Goal: Task Accomplishment & Management: Complete application form

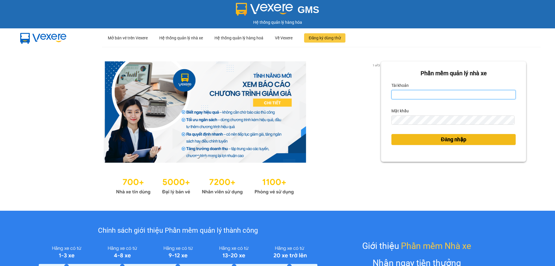
type input "trannc.tuanhung"
click at [430, 134] on button "Đăng nhập" at bounding box center [453, 139] width 124 height 11
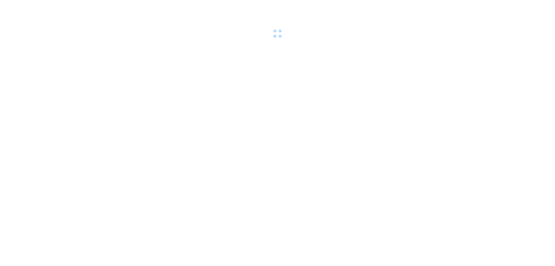
click at [431, 138] on body at bounding box center [277, 133] width 555 height 266
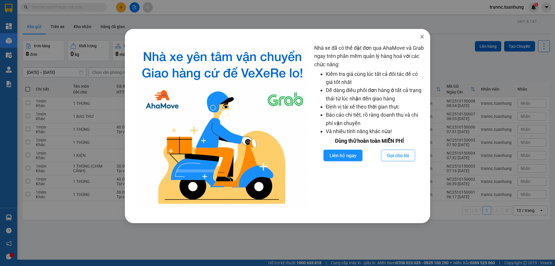
click at [421, 34] on span "Close" at bounding box center [422, 37] width 16 height 16
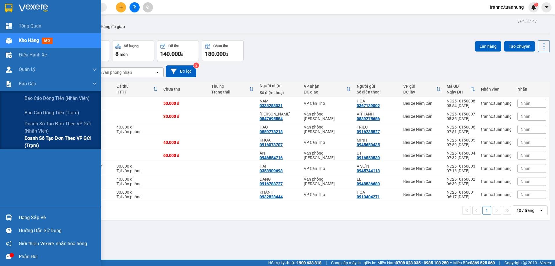
click at [46, 138] on span "Doanh số tạo đơn theo VP gửi (trạm)" at bounding box center [61, 141] width 72 height 14
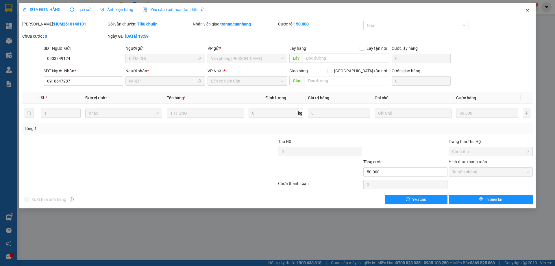
click at [527, 10] on icon "close" at bounding box center [527, 10] width 3 height 3
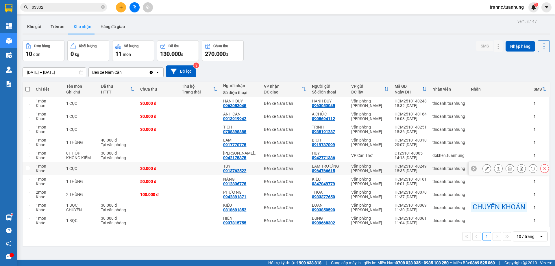
click at [485, 168] on button at bounding box center [487, 168] width 8 height 10
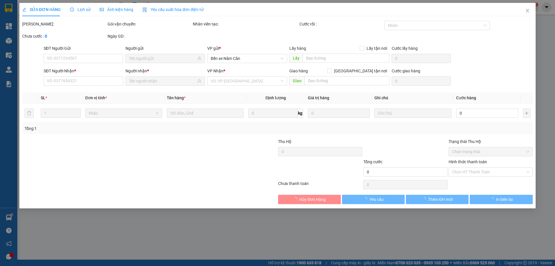
type input "0964766615"
type input "LÂM TRƯỜNG"
type input "0913762522"
type input "TỦY"
type input "30.000"
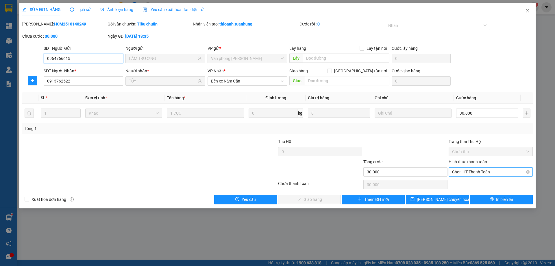
click at [470, 171] on span "Chọn HT Thanh Toán" at bounding box center [490, 171] width 77 height 9
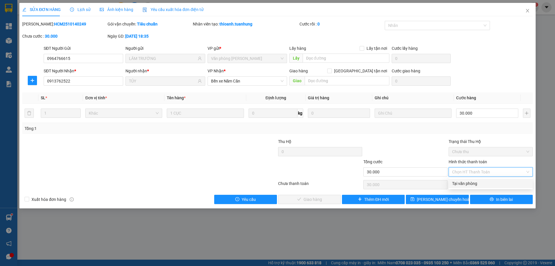
click at [465, 181] on div "Tại văn phòng" at bounding box center [490, 183] width 77 height 6
type input "0"
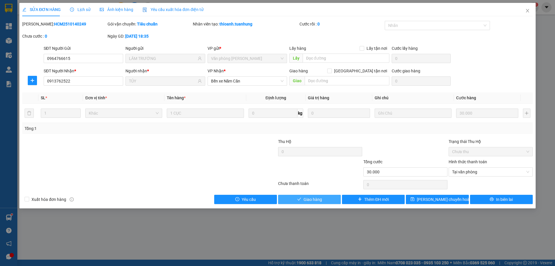
click at [323, 199] on button "Giao hàng" at bounding box center [309, 198] width 63 height 9
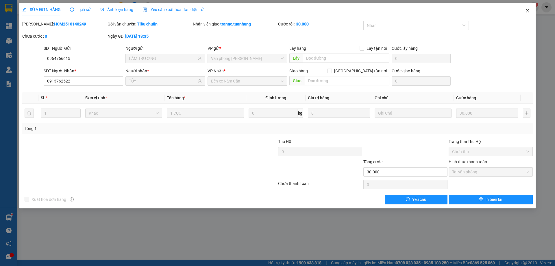
click at [524, 12] on span "Close" at bounding box center [527, 11] width 16 height 16
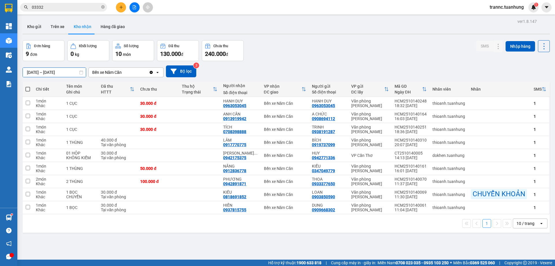
click at [48, 70] on input "[DATE] – [DATE]" at bounding box center [54, 72] width 63 height 9
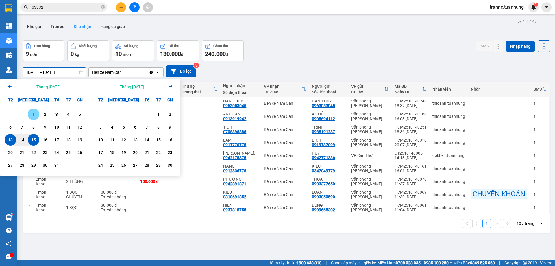
click at [32, 114] on div "1" at bounding box center [33, 114] width 8 height 7
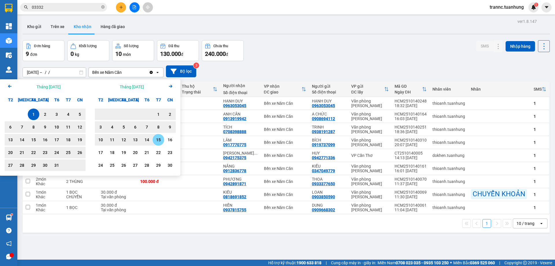
click at [153, 140] on div "15" at bounding box center [159, 140] width 12 height 12
type input "01/10/2025 – 15/11/2025"
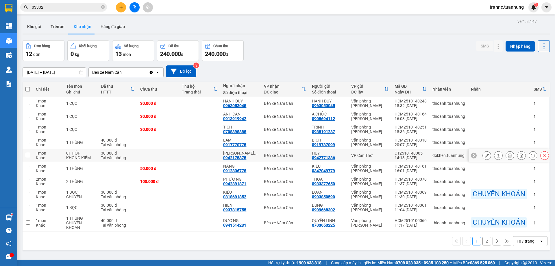
scroll to position [27, 0]
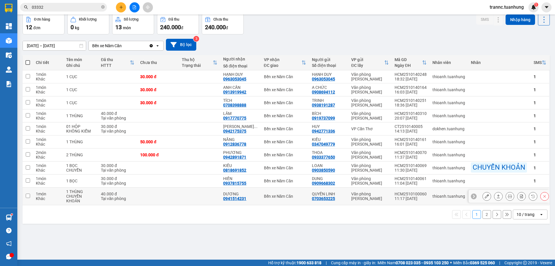
click at [485, 197] on icon at bounding box center [487, 196] width 4 height 4
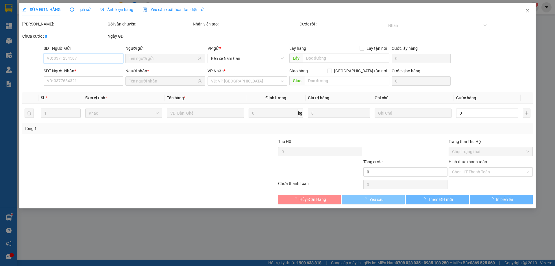
type input "0703653225"
type input "QUYỀN LINH"
type input "0941514231"
type input "DƯƠNG"
type input "40.000"
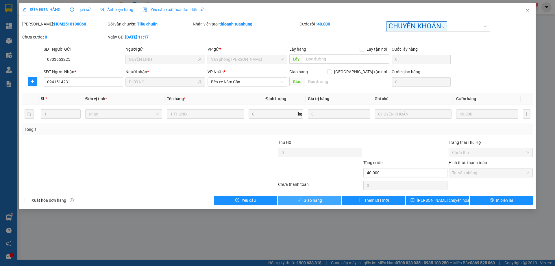
click at [303, 199] on span "Giao hàng" at bounding box center [312, 200] width 18 height 6
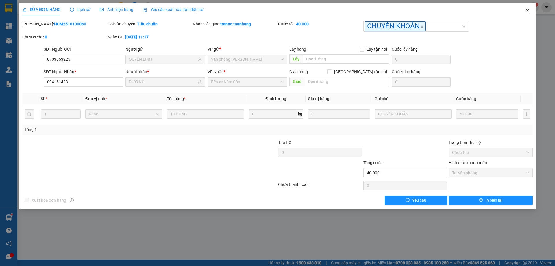
click at [527, 10] on icon "close" at bounding box center [527, 10] width 3 height 3
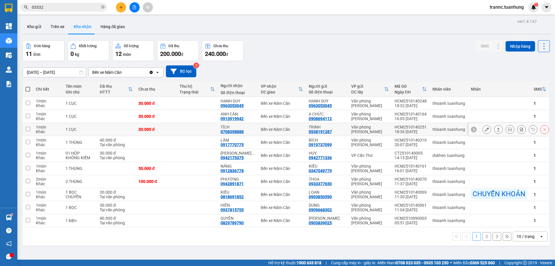
click at [485, 129] on icon at bounding box center [487, 129] width 4 height 4
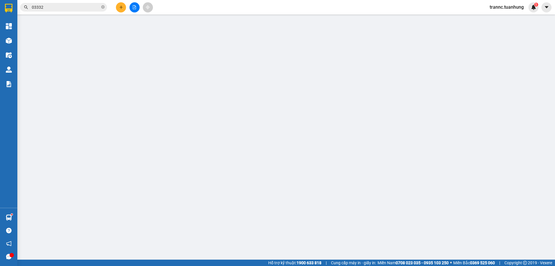
type input "0938191287"
type input "TRINH"
type input "0708398888"
type input "TÍCH"
type input "30.000"
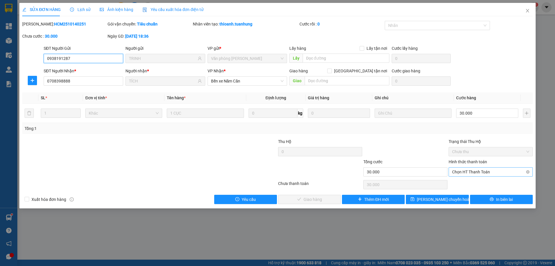
click at [475, 173] on span "Chọn HT Thanh Toán" at bounding box center [490, 171] width 77 height 9
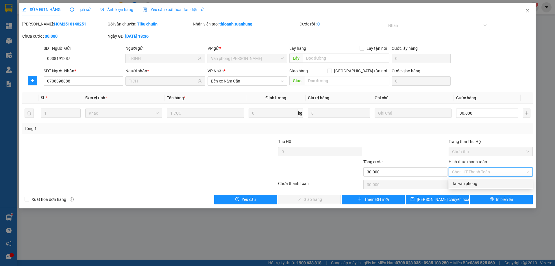
click at [473, 181] on div "Tại văn phòng" at bounding box center [490, 183] width 77 height 6
type input "0"
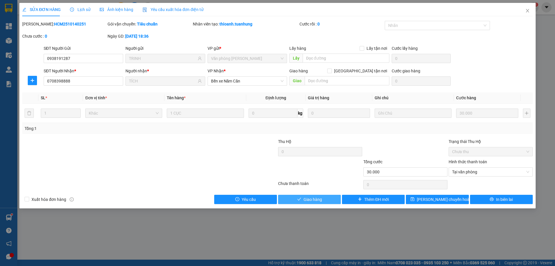
click at [309, 199] on span "Giao hàng" at bounding box center [312, 199] width 18 height 6
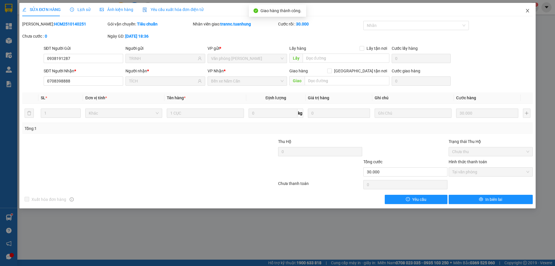
click at [525, 9] on icon "close" at bounding box center [527, 10] width 5 height 5
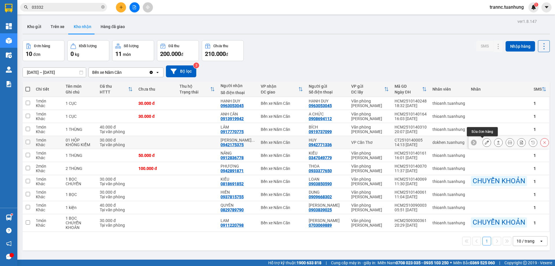
click at [483, 144] on button at bounding box center [487, 142] width 8 height 10
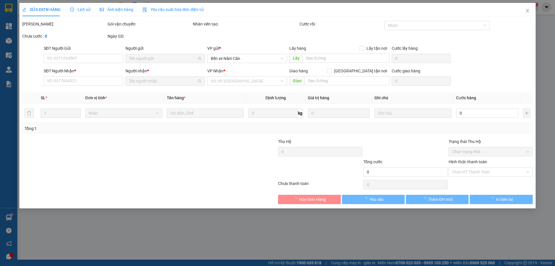
type input "0942771336"
type input "HUY"
type input "0942175375"
type input "NGUYỄN XUÂN SINH"
type input "30.000"
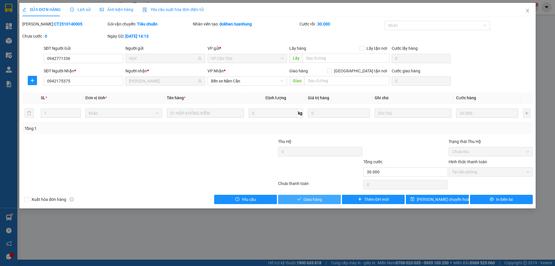
drag, startPoint x: 288, startPoint y: 195, endPoint x: 347, endPoint y: 154, distance: 72.4
click at [288, 195] on button "Giao hàng" at bounding box center [309, 198] width 63 height 9
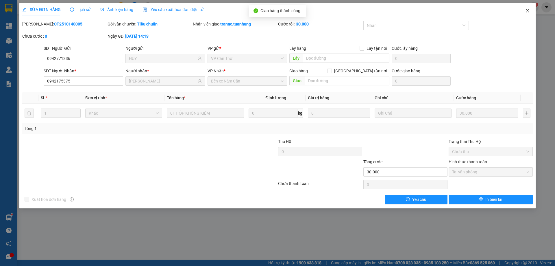
click at [529, 11] on icon "close" at bounding box center [527, 10] width 5 height 5
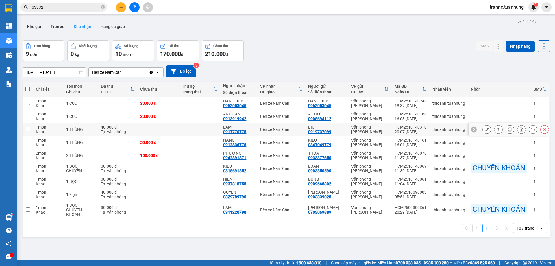
click at [485, 130] on icon at bounding box center [487, 129] width 4 height 4
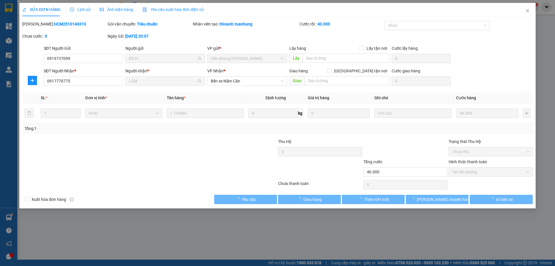
type input "0919737099"
type input "BÍCH"
type input "0917770775"
type input "LÂM"
type input "40.000"
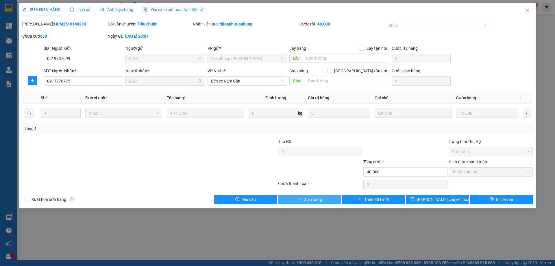
click at [292, 199] on button "Giao hàng" at bounding box center [309, 198] width 63 height 9
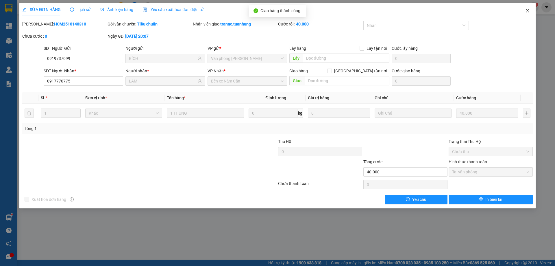
click at [529, 10] on icon "close" at bounding box center [527, 10] width 5 height 5
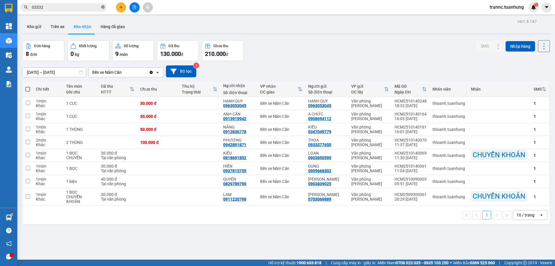
click at [103, 7] on icon "close-circle" at bounding box center [102, 6] width 3 height 3
click at [93, 7] on input "text" at bounding box center [66, 7] width 68 height 6
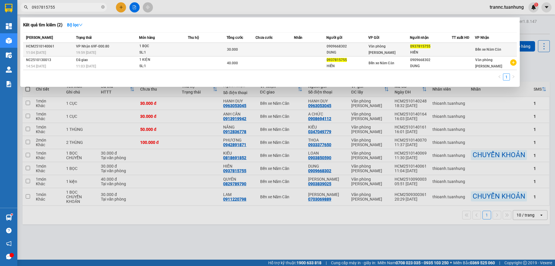
type input "0937815755"
click at [130, 51] on div "19:59 - 14/10" at bounding box center [107, 52] width 63 height 6
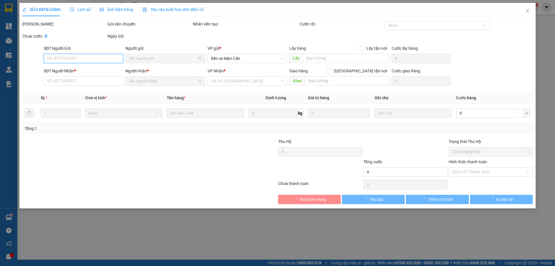
type input "0909668302"
type input "DUNG"
type input "0937815755"
type input "HIỀN"
type input "30.000"
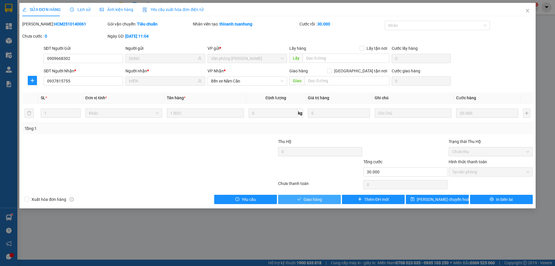
click at [333, 198] on button "Giao hàng" at bounding box center [309, 198] width 63 height 9
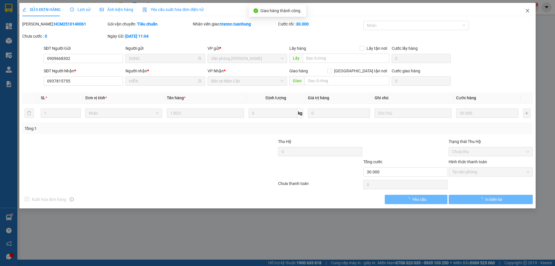
click at [529, 11] on icon "close" at bounding box center [527, 10] width 5 height 5
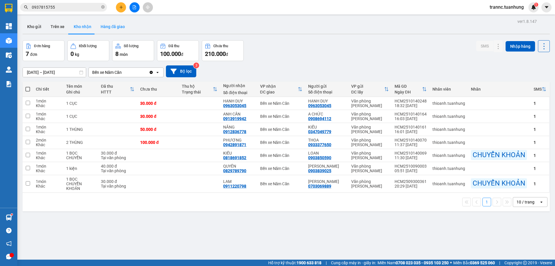
click at [116, 27] on button "Hàng đã giao" at bounding box center [113, 27] width 34 height 14
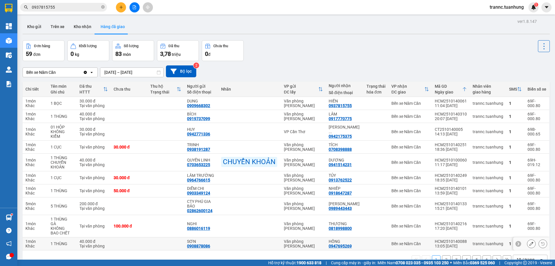
scroll to position [27, 0]
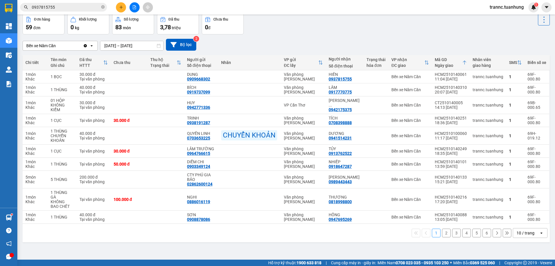
click at [442, 230] on button "2" at bounding box center [446, 232] width 9 height 9
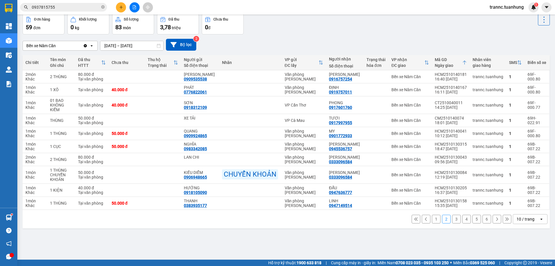
click at [452, 217] on button "3" at bounding box center [456, 218] width 9 height 9
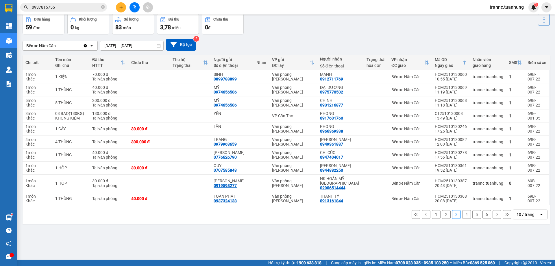
click at [432, 211] on button "1" at bounding box center [436, 214] width 9 height 9
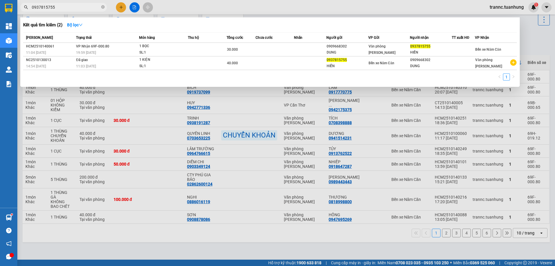
click at [105, 8] on span "0937815755" at bounding box center [63, 7] width 87 height 9
click at [102, 7] on icon "close-circle" at bounding box center [102, 6] width 3 height 3
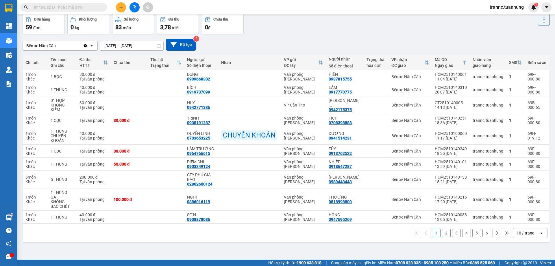
click at [92, 7] on input "text" at bounding box center [66, 7] width 68 height 6
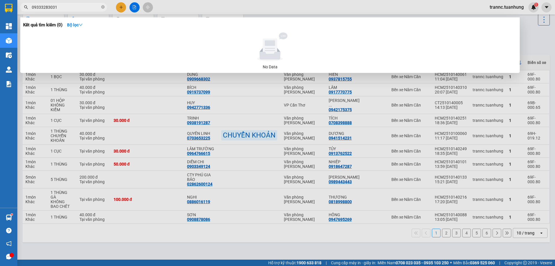
click at [42, 8] on input "09333283031" at bounding box center [66, 7] width 68 height 6
click at [58, 7] on input "09333283031" at bounding box center [66, 7] width 68 height 6
drag, startPoint x: 57, startPoint y: 8, endPoint x: 30, endPoint y: 10, distance: 26.9
click at [30, 10] on span "09333283031" at bounding box center [63, 7] width 87 height 9
type input "09333283031"
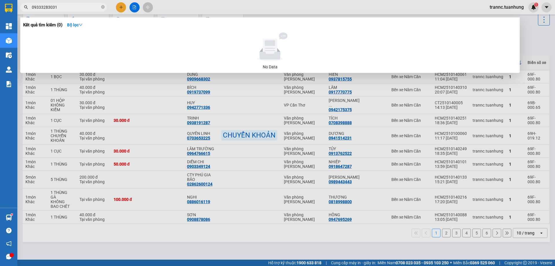
click at [121, 7] on div at bounding box center [277, 133] width 555 height 266
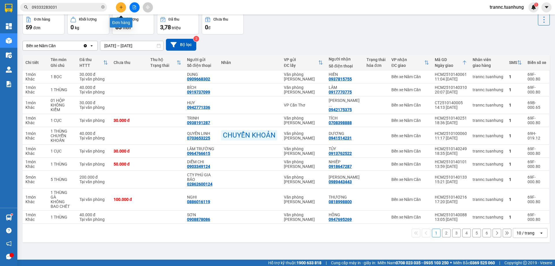
scroll to position [0, 0]
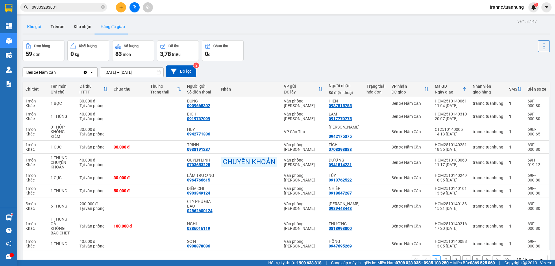
click at [39, 27] on button "Kho gửi" at bounding box center [34, 27] width 23 height 14
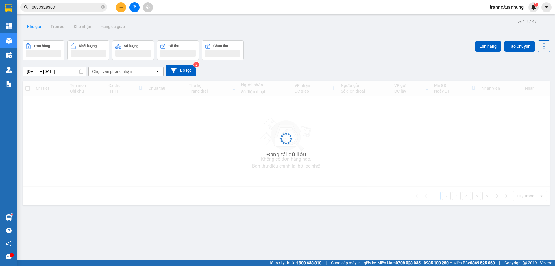
click at [72, 10] on input "09333283031" at bounding box center [66, 7] width 68 height 6
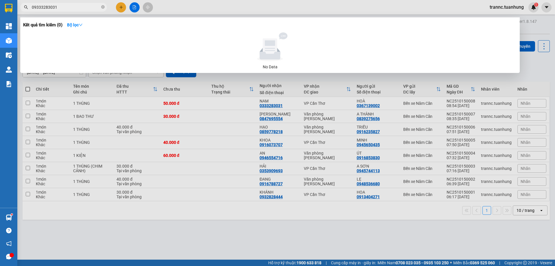
click at [119, 7] on div at bounding box center [277, 133] width 555 height 266
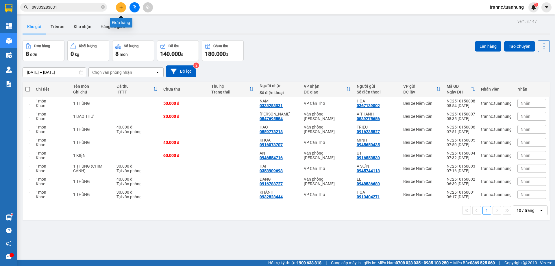
click at [119, 7] on icon "plus" at bounding box center [121, 7] width 4 height 4
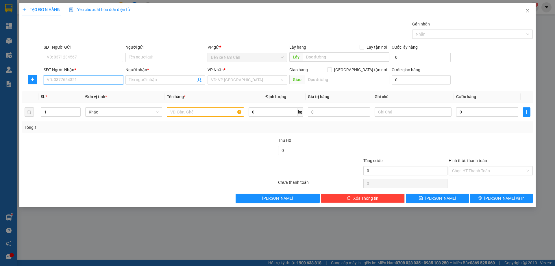
click at [63, 78] on input "SĐT Người Nhận *" at bounding box center [83, 79] width 79 height 9
drag, startPoint x: 63, startPoint y: 78, endPoint x: 55, endPoint y: 80, distance: 7.9
paste input "09333283031"
type input "09333283031"
click at [132, 78] on input "Người nhận *" at bounding box center [162, 80] width 67 height 6
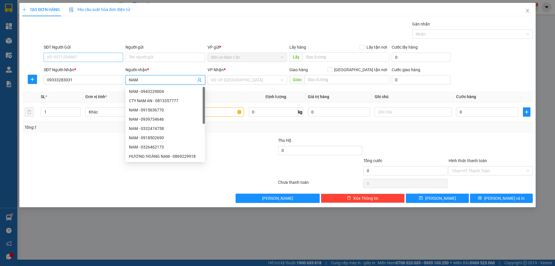
type input "NAM"
click at [100, 60] on input "SĐT Người Gửi" at bounding box center [83, 57] width 79 height 9
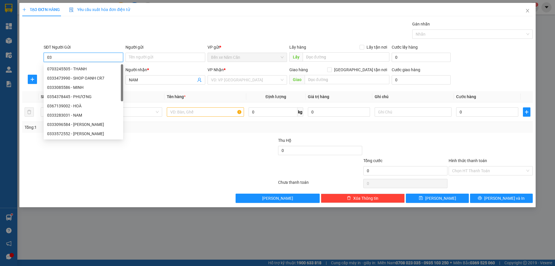
type input "0"
click at [149, 148] on div at bounding box center [107, 147] width 171 height 20
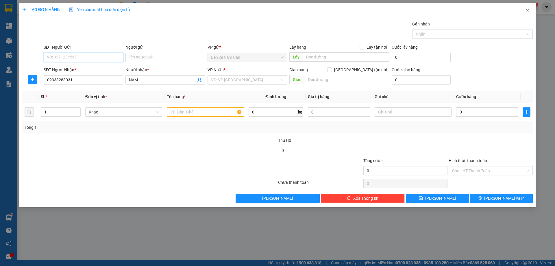
click at [59, 54] on input "SĐT Người Gửi" at bounding box center [83, 57] width 79 height 9
click at [77, 67] on div "0919323220 - TÚ" at bounding box center [83, 69] width 73 height 6
type input "0919323220"
type input "TÚ"
type input "0919323220"
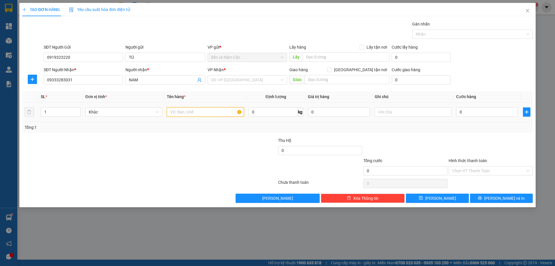
click at [183, 110] on input "text" at bounding box center [205, 111] width 77 height 9
type input "T"
type input "Q"
type input "1 BAO"
click at [468, 112] on input "0" at bounding box center [487, 111] width 62 height 9
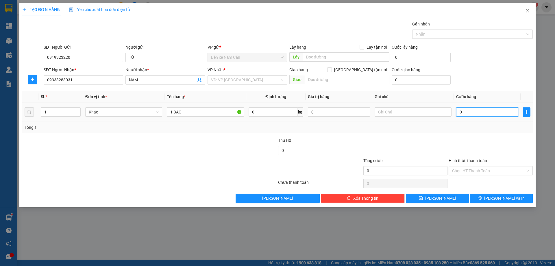
type input "4"
type input "40"
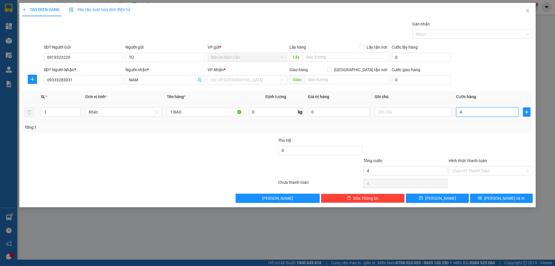
type input "40"
type input "40.000"
click at [478, 149] on div at bounding box center [490, 147] width 85 height 20
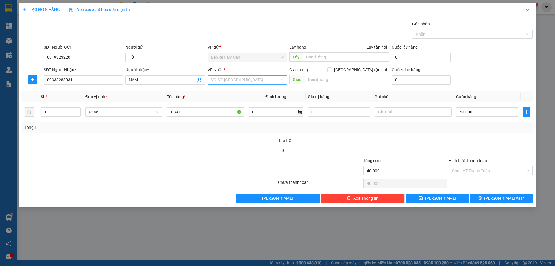
click at [213, 80] on input "search" at bounding box center [245, 79] width 68 height 9
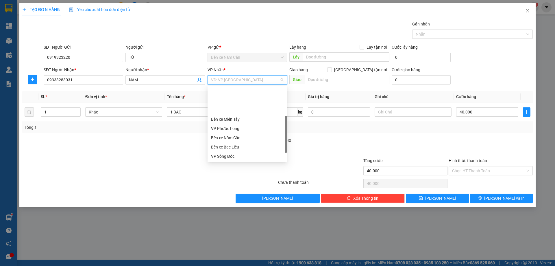
scroll to position [37, 0]
click at [228, 127] on div "VP Cần Thơ" at bounding box center [247, 128] width 73 height 6
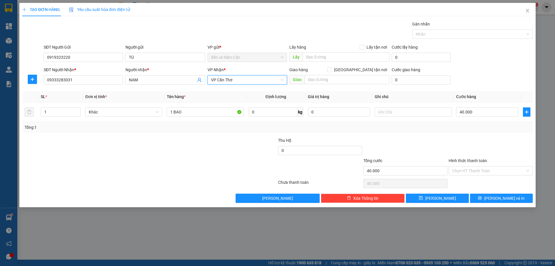
click at [440, 151] on div at bounding box center [405, 147] width 85 height 20
click at [482, 197] on icon "printer" at bounding box center [480, 198] width 4 height 4
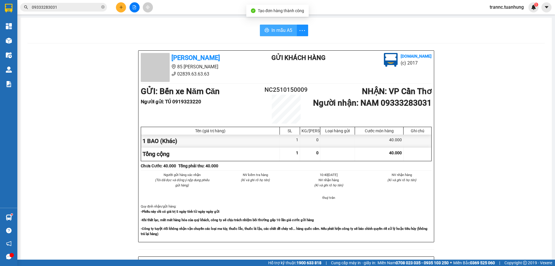
click at [281, 32] on span "In mẫu A5" at bounding box center [281, 30] width 21 height 7
click at [102, 7] on icon "close-circle" at bounding box center [102, 6] width 3 height 3
click at [82, 9] on input "text" at bounding box center [66, 7] width 68 height 6
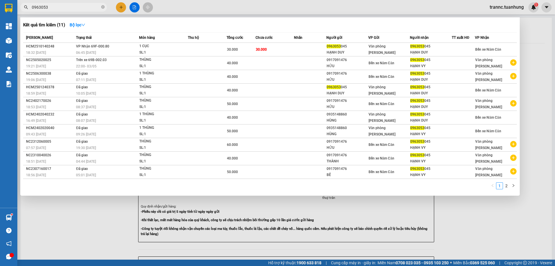
type input "0963053"
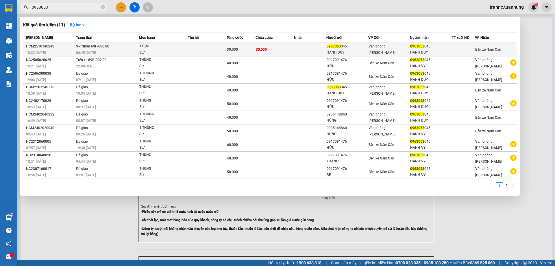
click at [239, 46] on td "30.000" at bounding box center [241, 50] width 29 height 14
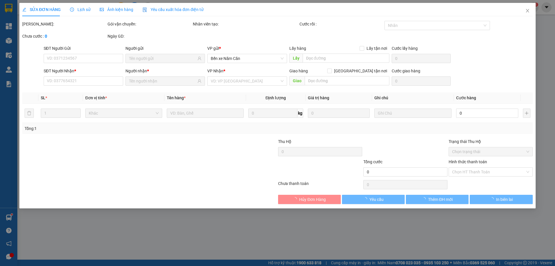
type input "0963053045"
type input "HẠNH DUY"
type input "0963053045"
type input "HẠNH DUY"
type input "30.000"
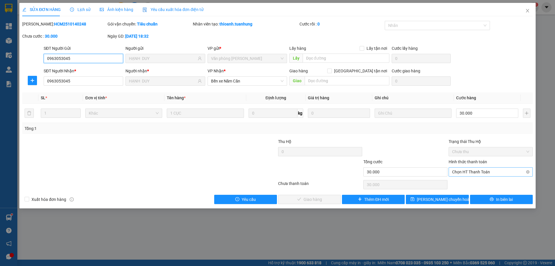
click at [477, 172] on span "Chọn HT Thanh Toán" at bounding box center [490, 171] width 77 height 9
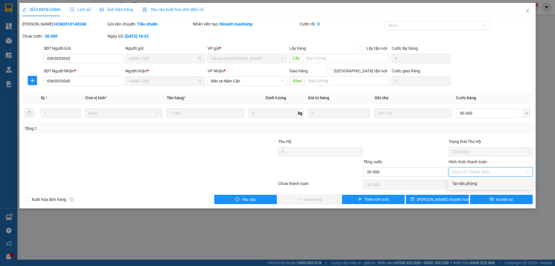
click at [474, 179] on div "Tại văn phòng" at bounding box center [491, 183] width 84 height 9
type input "0"
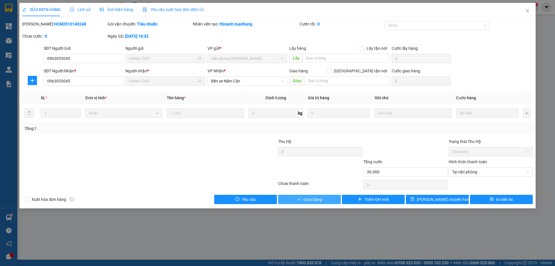
drag, startPoint x: 323, startPoint y: 195, endPoint x: 316, endPoint y: 194, distance: 6.7
click at [322, 195] on button "Giao hàng" at bounding box center [309, 198] width 63 height 9
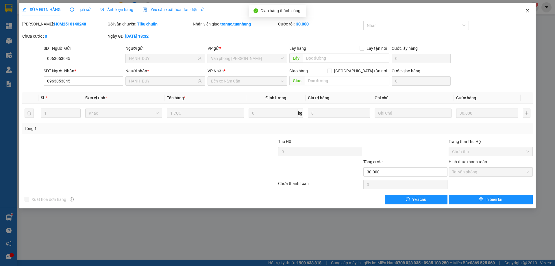
click at [528, 11] on icon "close" at bounding box center [527, 10] width 5 height 5
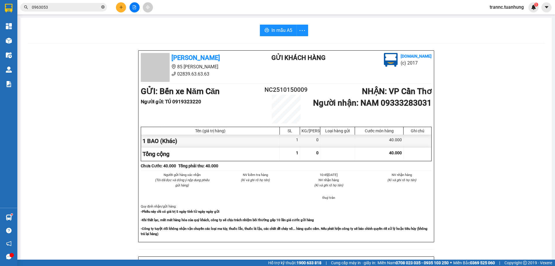
click at [101, 8] on icon "close-circle" at bounding box center [102, 6] width 3 height 3
click at [121, 8] on icon "plus" at bounding box center [121, 7] width 4 height 4
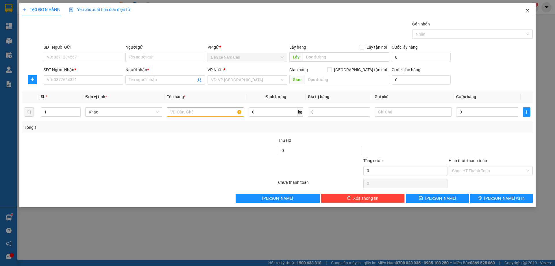
click at [529, 11] on icon "close" at bounding box center [527, 10] width 5 height 5
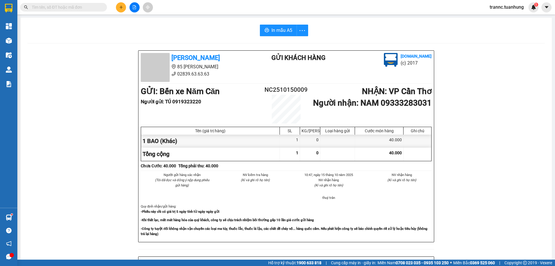
click at [92, 12] on div "Kết quả tìm kiếm ( 11 ) Bộ lọc Mã ĐH Trạng thái Món hàng Thu hộ Tổng cước Chưa …" at bounding box center [56, 7] width 113 height 10
click at [90, 7] on input "text" at bounding box center [66, 7] width 68 height 6
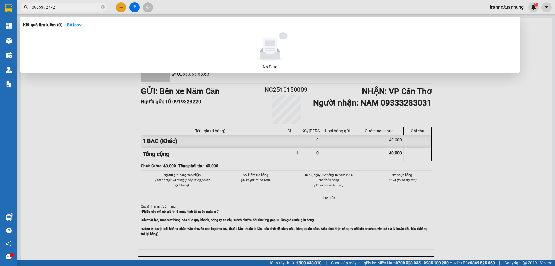
drag, startPoint x: 60, startPoint y: 5, endPoint x: 29, endPoint y: 8, distance: 31.6
click at [29, 8] on span "0965372772" at bounding box center [63, 7] width 87 height 9
type input "0965372772"
click at [122, 6] on div at bounding box center [277, 133] width 555 height 266
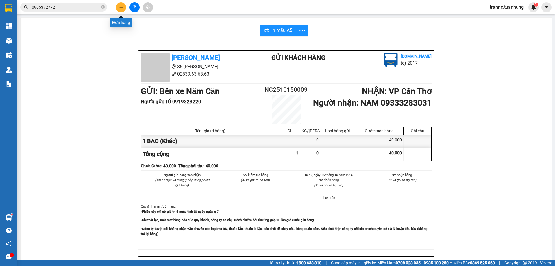
click at [122, 6] on icon "plus" at bounding box center [121, 7] width 4 height 4
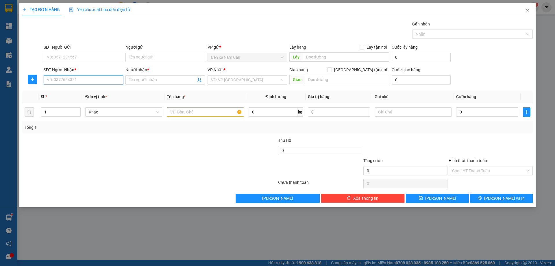
click at [84, 77] on input "SĐT Người Nhận *" at bounding box center [83, 79] width 79 height 9
paste input "0965372772"
type input "0965372772"
click at [133, 79] on input "Người nhận *" at bounding box center [162, 80] width 67 height 6
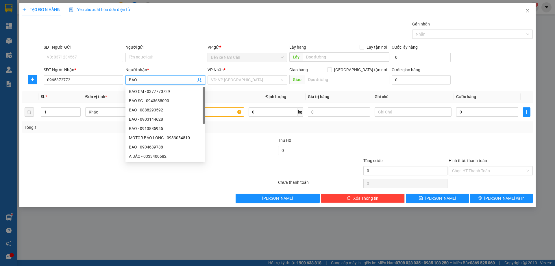
type input "BẢO"
click at [58, 50] on div "SĐT Người Gửi" at bounding box center [83, 48] width 79 height 9
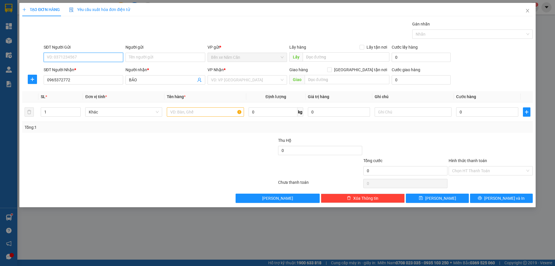
click at [59, 58] on input "SĐT Người Gửi" at bounding box center [83, 57] width 79 height 9
type input "0915241728"
click at [145, 56] on input "Người gửi" at bounding box center [164, 57] width 79 height 9
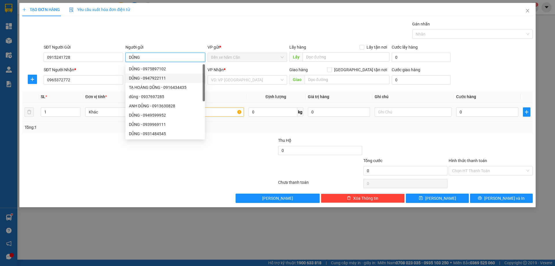
type input "DŨNG"
click at [226, 110] on input "text" at bounding box center [205, 111] width 77 height 9
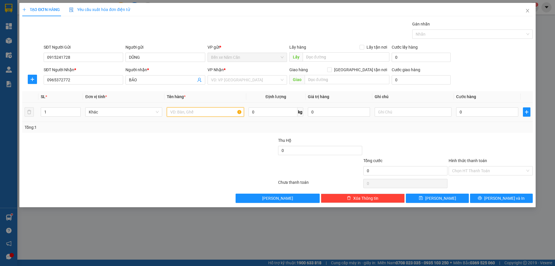
click at [227, 112] on input "text" at bounding box center [205, 111] width 77 height 9
type input "1 THÙNG"
click at [478, 112] on input "0" at bounding box center [487, 111] width 62 height 9
type input "4"
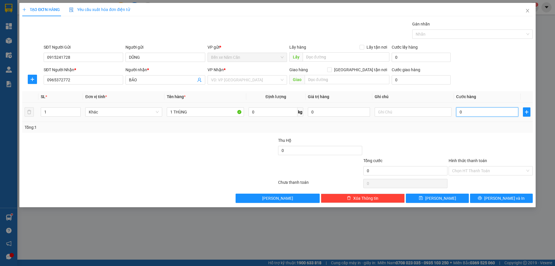
type input "4"
type input "40"
type input "40.000"
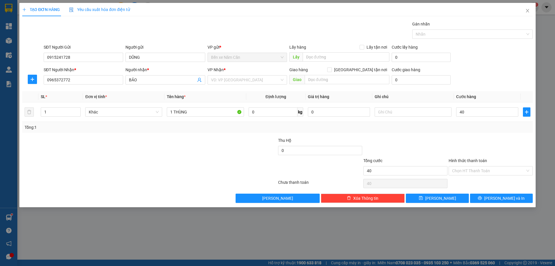
type input "40.000"
click at [472, 130] on div "Tổng: 1" at bounding box center [278, 127] width 506 height 6
click at [470, 173] on input "Hình thức thanh toán" at bounding box center [488, 170] width 73 height 9
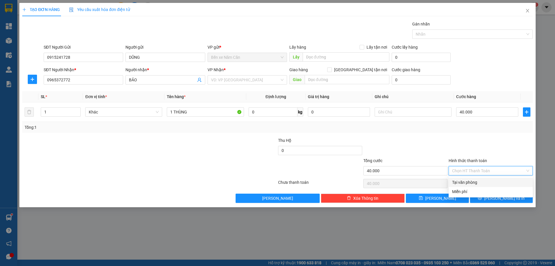
click at [472, 179] on div "Tại văn phòng" at bounding box center [490, 182] width 77 height 6
type input "0"
click at [242, 79] on input "search" at bounding box center [245, 79] width 68 height 9
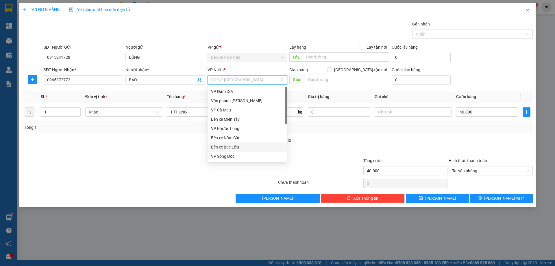
scroll to position [37, 0]
click at [232, 127] on div "VP Cần Thơ" at bounding box center [247, 128] width 73 height 6
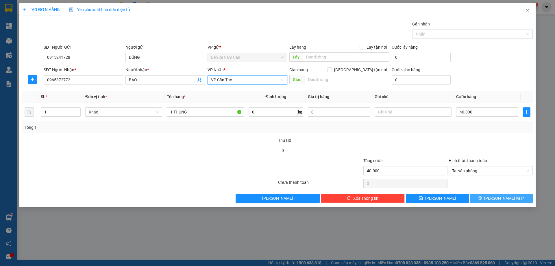
click at [482, 199] on button "Lưu và In" at bounding box center [501, 197] width 63 height 9
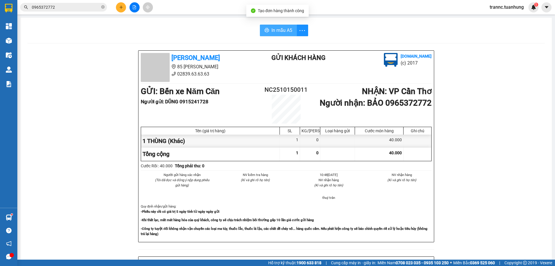
click at [279, 32] on span "In mẫu A5" at bounding box center [281, 30] width 21 height 7
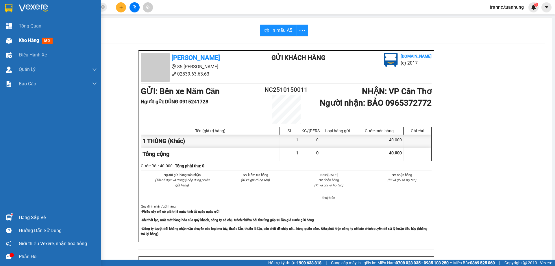
click at [36, 38] on span "Kho hàng" at bounding box center [29, 40] width 20 height 5
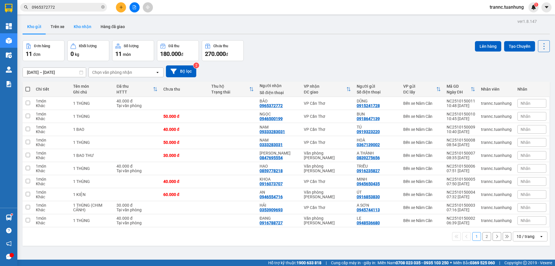
click at [79, 29] on button "Kho nhận" at bounding box center [82, 27] width 27 height 14
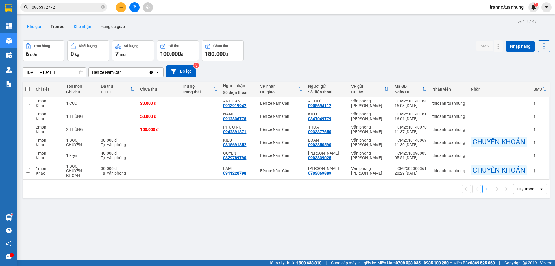
click at [33, 29] on button "Kho gửi" at bounding box center [34, 27] width 23 height 14
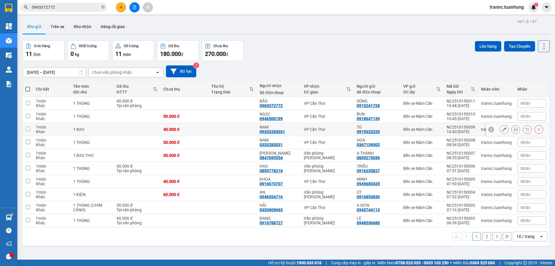
click at [243, 130] on td at bounding box center [232, 129] width 48 height 13
checkbox input "true"
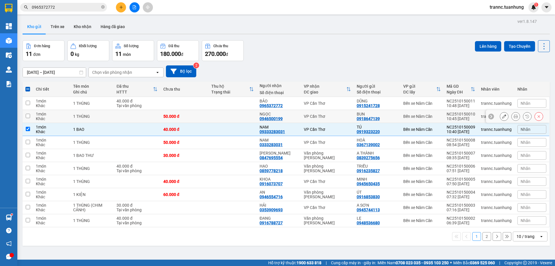
click at [222, 114] on td at bounding box center [232, 116] width 48 height 13
checkbox input "true"
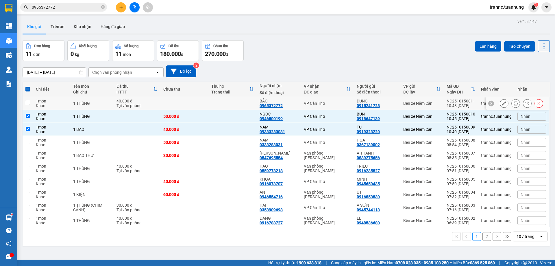
click at [224, 108] on td at bounding box center [232, 103] width 48 height 13
checkbox input "true"
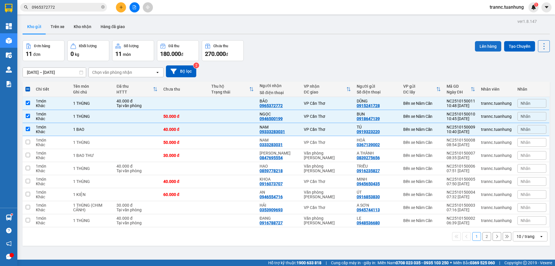
click at [475, 46] on button "Lên hàng" at bounding box center [488, 46] width 26 height 10
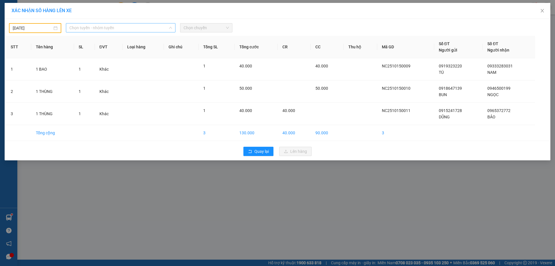
click at [83, 27] on span "Chọn tuyến - nhóm tuyến" at bounding box center [120, 27] width 103 height 9
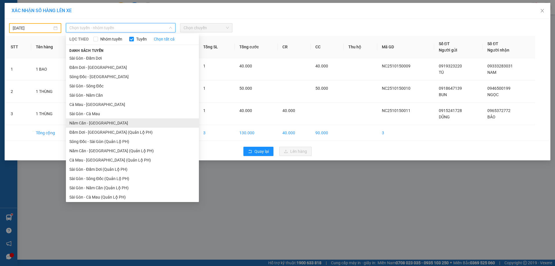
click at [87, 121] on li "Năm Căn - Sài Gòn" at bounding box center [132, 122] width 133 height 9
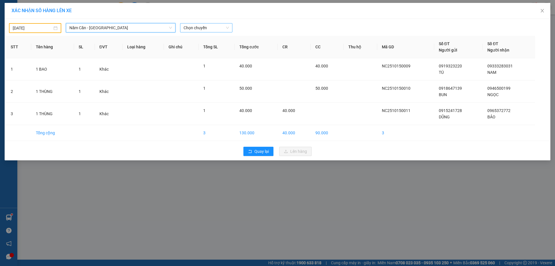
click at [196, 28] on span "Chọn chuyến" at bounding box center [206, 27] width 45 height 9
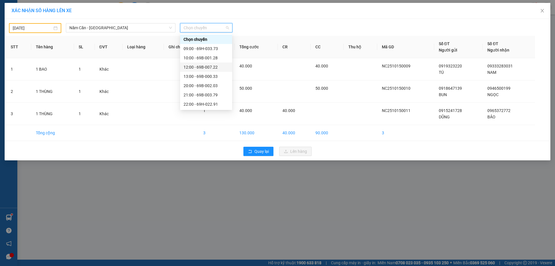
click at [215, 66] on div "12:00 - 69B-007.22" at bounding box center [206, 67] width 45 height 6
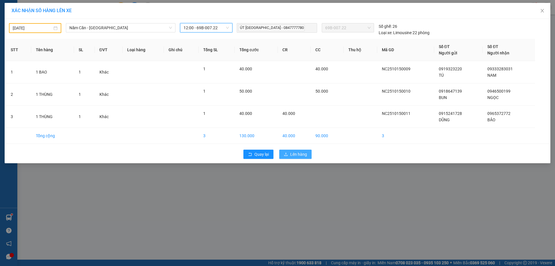
click at [288, 153] on button "Lên hàng" at bounding box center [295, 153] width 32 height 9
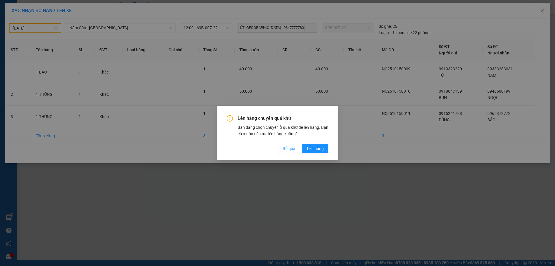
click at [290, 148] on span "Bỏ qua" at bounding box center [289, 148] width 13 height 6
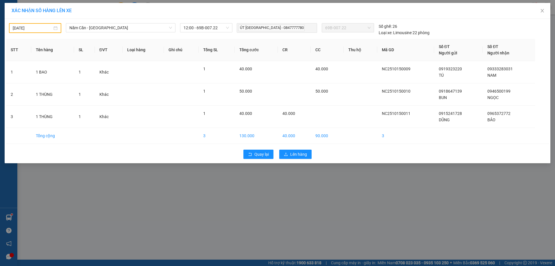
click at [29, 25] on div "14/10/2025" at bounding box center [35, 28] width 52 height 10
click at [50, 78] on div "15" at bounding box center [48, 79] width 7 height 7
type input "15/10/2025"
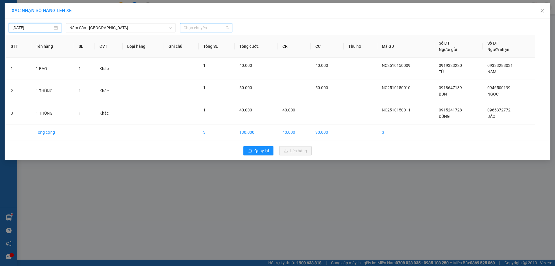
click at [192, 26] on span "Chọn chuyến" at bounding box center [206, 27] width 45 height 9
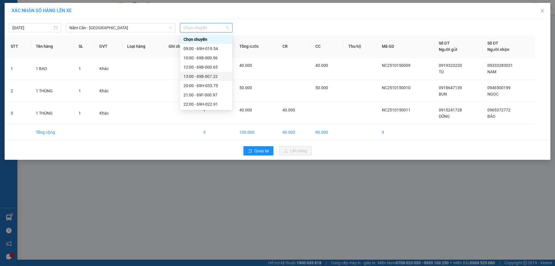
click at [219, 75] on div "13:00 - 69B-007.22" at bounding box center [206, 76] width 45 height 6
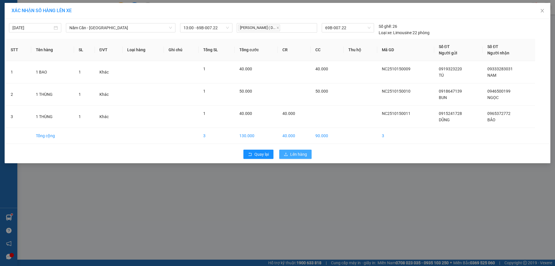
click at [290, 153] on button "Lên hàng" at bounding box center [295, 153] width 32 height 9
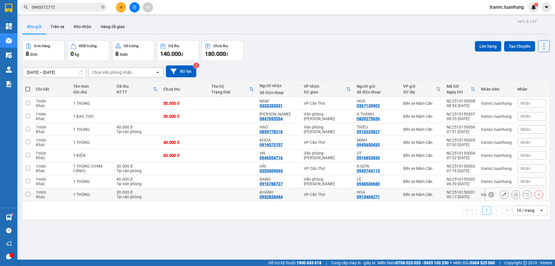
click at [254, 194] on td at bounding box center [232, 194] width 48 height 13
checkbox input "true"
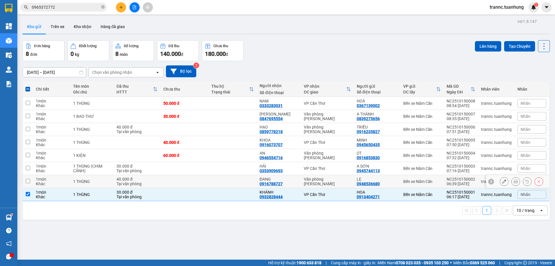
click at [261, 179] on div "ĐANG" at bounding box center [279, 179] width 38 height 5
checkbox input "true"
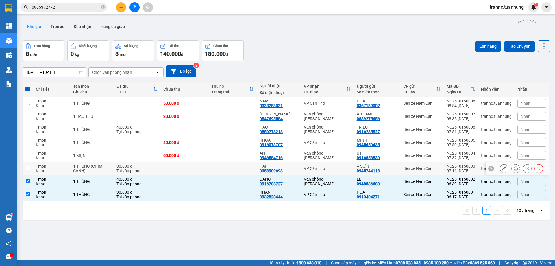
click at [267, 169] on div "0353909693" at bounding box center [271, 170] width 23 height 5
click at [268, 153] on div "AN" at bounding box center [279, 153] width 38 height 5
checkbox input "true"
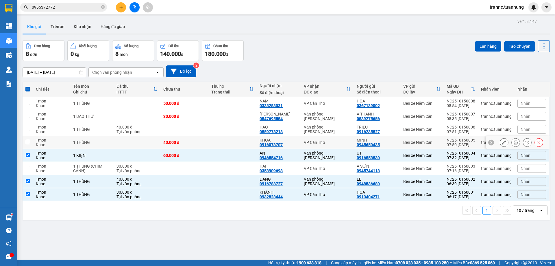
click at [271, 142] on div "0916073707" at bounding box center [271, 144] width 23 height 5
click at [200, 169] on td at bounding box center [184, 168] width 48 height 13
checkbox input "true"
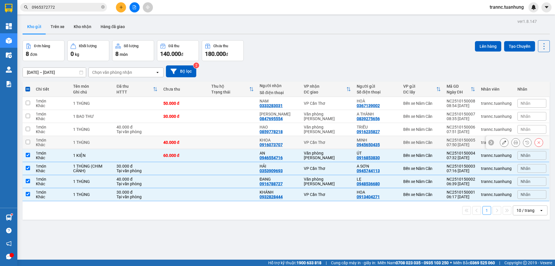
click at [216, 138] on td at bounding box center [232, 142] width 48 height 13
checkbox input "true"
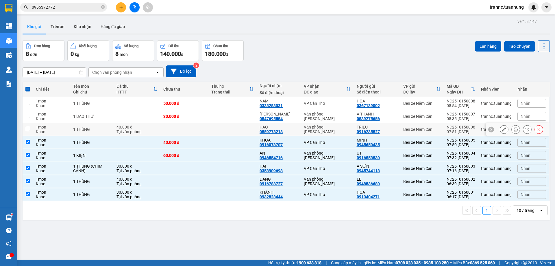
click at [219, 126] on td at bounding box center [232, 129] width 48 height 13
checkbox input "true"
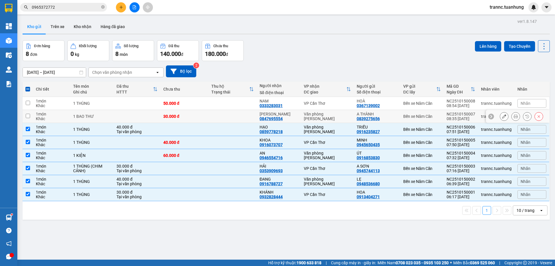
click at [226, 115] on td at bounding box center [232, 116] width 48 height 13
checkbox input "true"
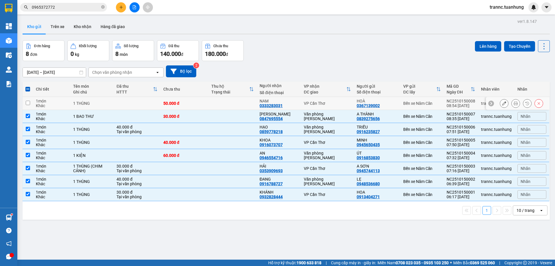
click at [220, 107] on td at bounding box center [232, 103] width 48 height 13
checkbox input "true"
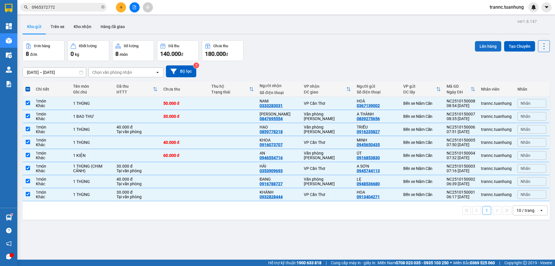
click at [481, 47] on button "Lên hàng" at bounding box center [488, 46] width 26 height 10
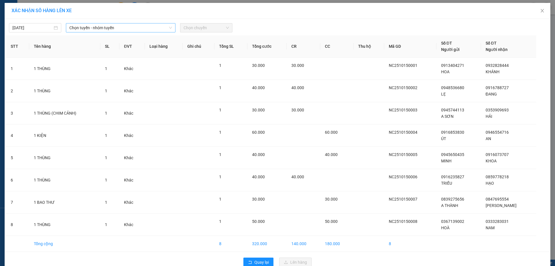
click at [122, 27] on span "Chọn tuyến - nhóm tuyến" at bounding box center [120, 27] width 103 height 9
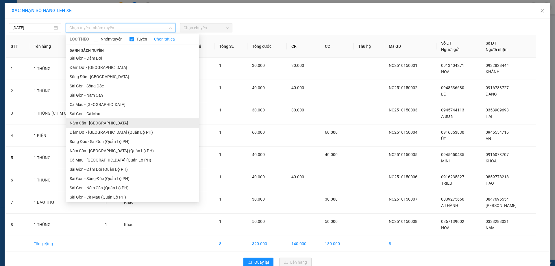
click at [105, 121] on li "Năm Căn - Sài Gòn" at bounding box center [132, 122] width 133 height 9
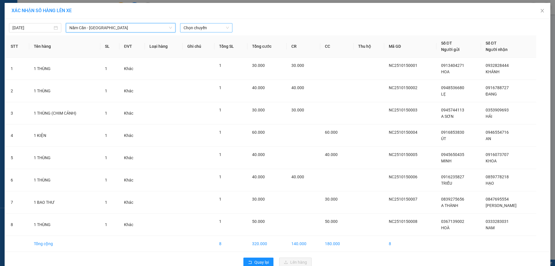
click at [220, 27] on span "Chọn chuyến" at bounding box center [206, 27] width 45 height 9
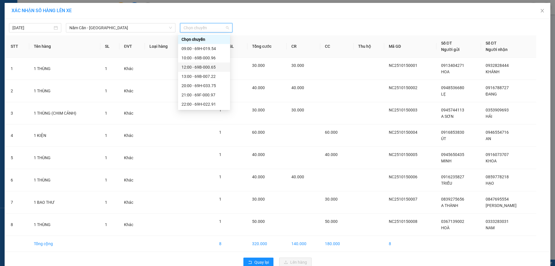
click at [216, 68] on div "12:00 - 69B-000.65" at bounding box center [203, 67] width 45 height 6
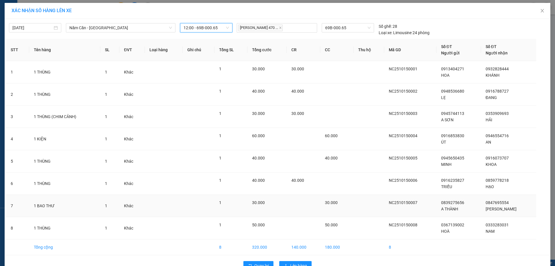
scroll to position [16, 0]
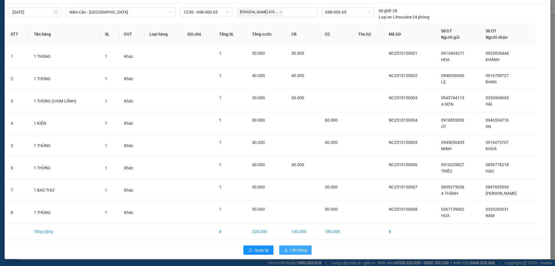
click at [303, 248] on span "Lên hàng" at bounding box center [298, 250] width 17 height 6
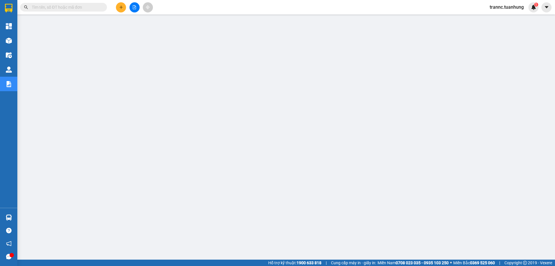
click at [96, 7] on input "text" at bounding box center [66, 7] width 68 height 6
click at [92, 8] on input "text" at bounding box center [66, 7] width 68 height 6
click at [90, 10] on span at bounding box center [63, 7] width 87 height 9
click at [90, 6] on input "text" at bounding box center [66, 7] width 68 height 6
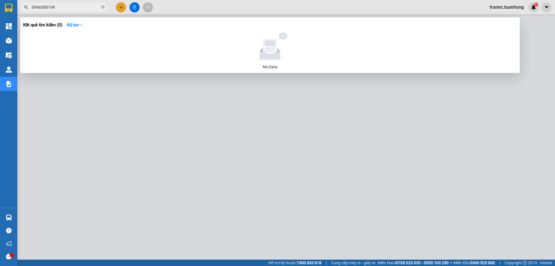
drag, startPoint x: 64, startPoint y: 8, endPoint x: 26, endPoint y: 8, distance: 37.9
click at [26, 8] on div "0946500199" at bounding box center [56, 7] width 113 height 9
type input "0946500199"
click at [122, 6] on div at bounding box center [277, 133] width 555 height 266
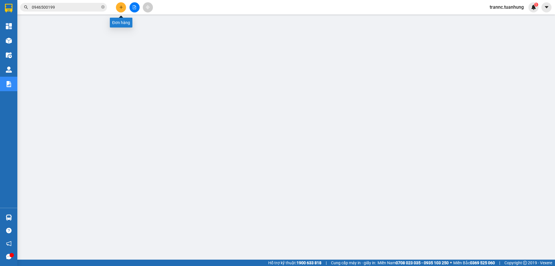
click at [121, 6] on icon "plus" at bounding box center [121, 7] width 4 height 4
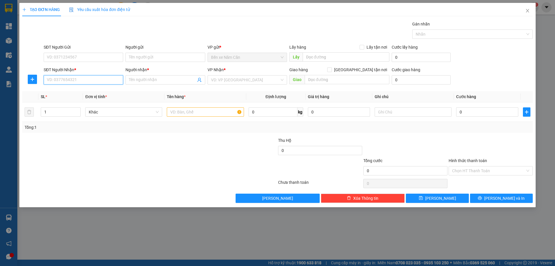
click at [81, 83] on input "SĐT Người Nhận *" at bounding box center [83, 79] width 79 height 9
paste input "0946500199"
type input "0946500199"
click at [148, 80] on input "Người nhận *" at bounding box center [162, 80] width 67 height 6
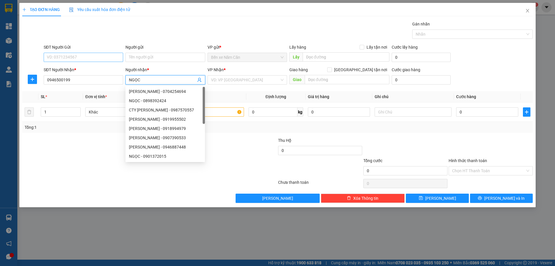
type input "NGỌC"
click at [86, 59] on input "SĐT Người Gửi" at bounding box center [83, 57] width 79 height 9
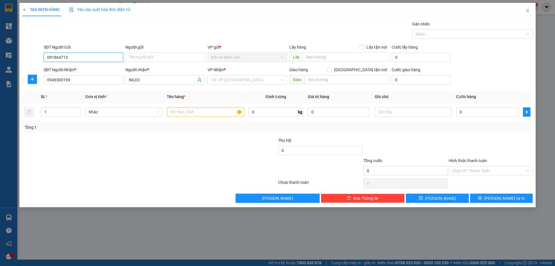
type input "0918647139"
click at [84, 65] on div "0918647139 - BUN" at bounding box center [83, 68] width 79 height 9
type input "BUN"
type input "0918647139"
click at [190, 113] on input "text" at bounding box center [205, 111] width 77 height 9
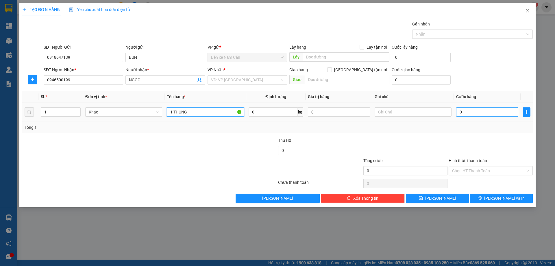
type input "1 THÙNG"
click at [474, 112] on input "0" at bounding box center [487, 111] width 62 height 9
type input "5"
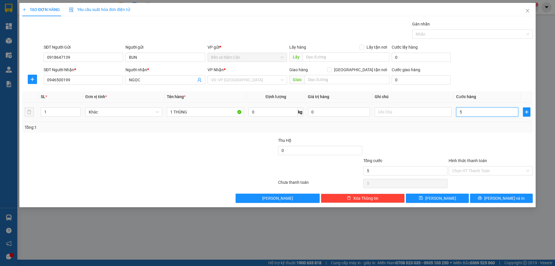
type input "50"
type input "50.000"
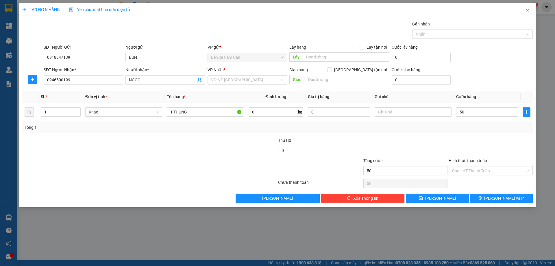
type input "50.000"
click at [474, 151] on div at bounding box center [490, 147] width 85 height 20
click at [476, 168] on input "Hình thức thanh toán" at bounding box center [488, 170] width 73 height 9
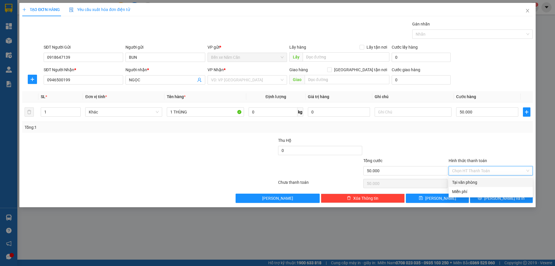
click at [484, 149] on div at bounding box center [490, 147] width 85 height 20
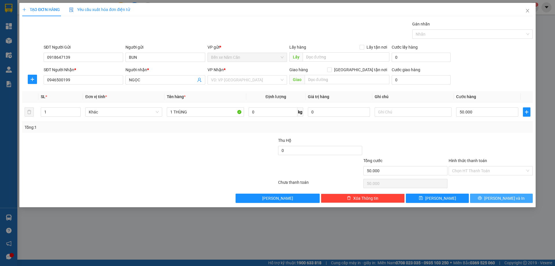
click at [503, 197] on span "Lưu và In" at bounding box center [504, 198] width 40 height 6
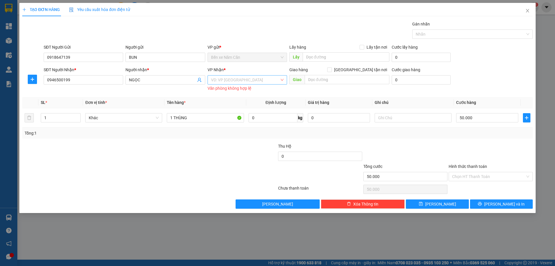
click at [261, 82] on input "search" at bounding box center [245, 79] width 68 height 9
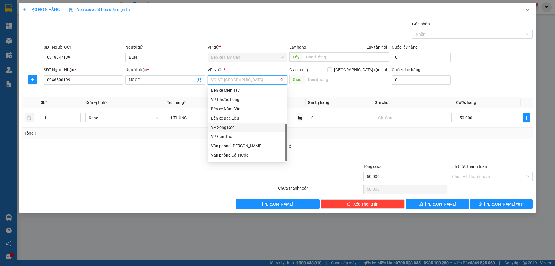
scroll to position [37, 0]
click at [233, 126] on div "VP Cần Thơ" at bounding box center [247, 128] width 73 height 6
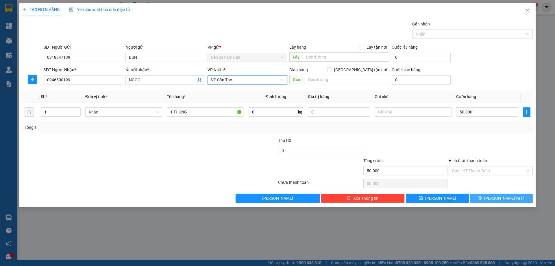
click at [496, 196] on span "Lưu và In" at bounding box center [504, 198] width 40 height 6
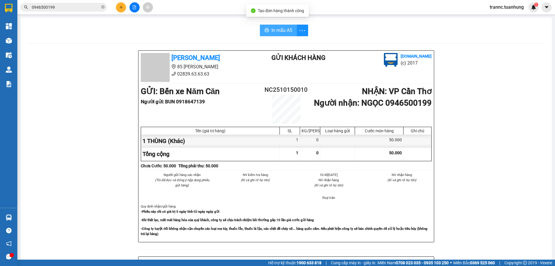
click at [278, 28] on span "In mẫu A5" at bounding box center [281, 30] width 21 height 7
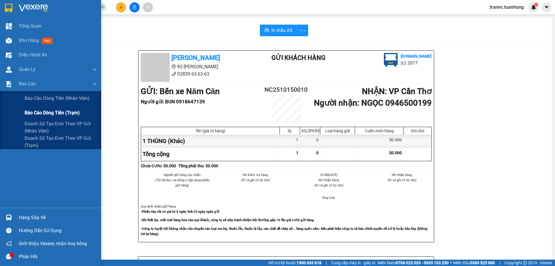
click at [66, 113] on span "Báo cáo dòng tiền (trạm)" at bounding box center [52, 112] width 55 height 7
